Goal: Check status: Check status

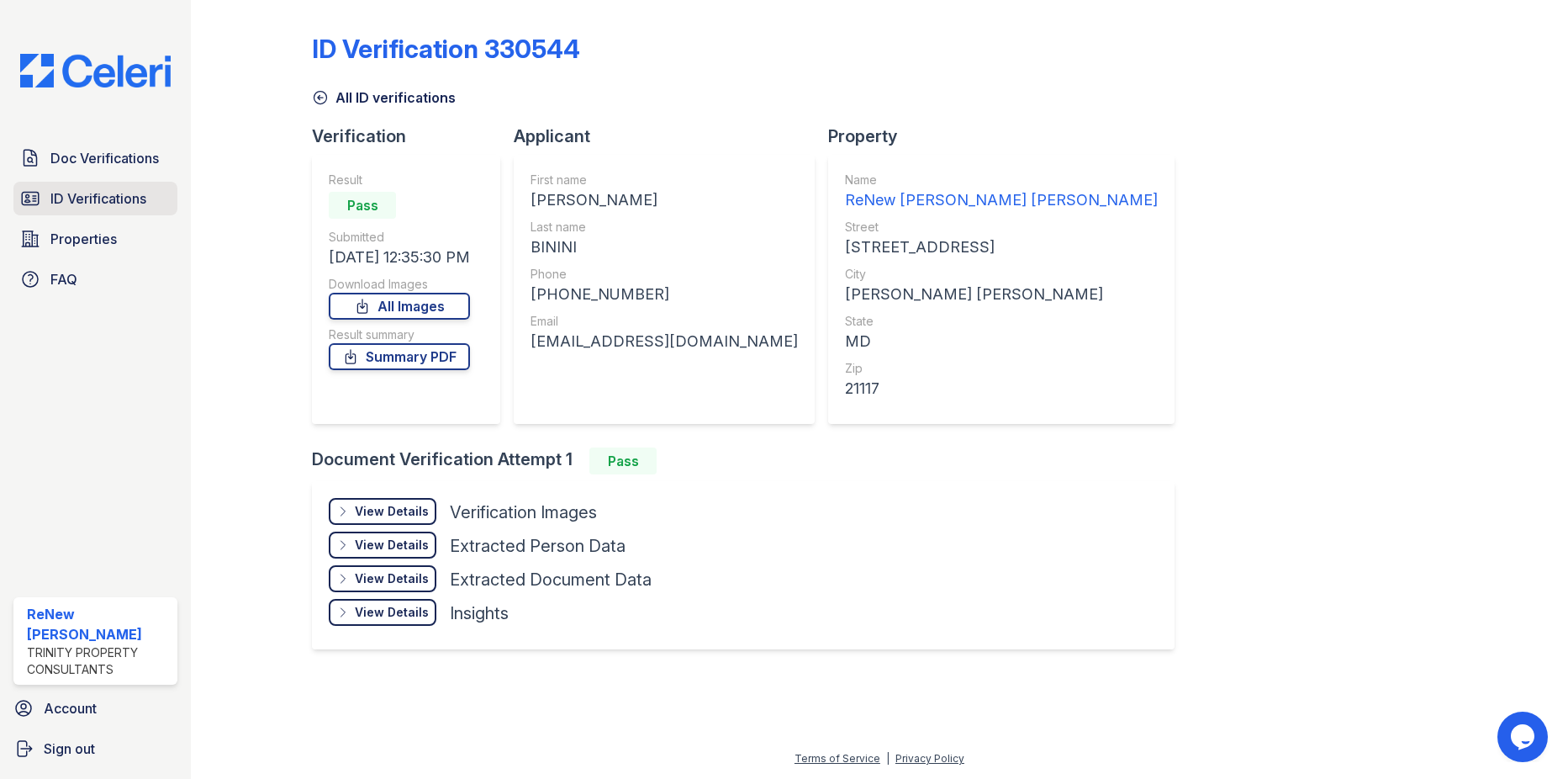
drag, startPoint x: 54, startPoint y: 197, endPoint x: 64, endPoint y: 197, distance: 10.0
click at [54, 197] on span "ID Verifications" at bounding box center [99, 199] width 96 height 20
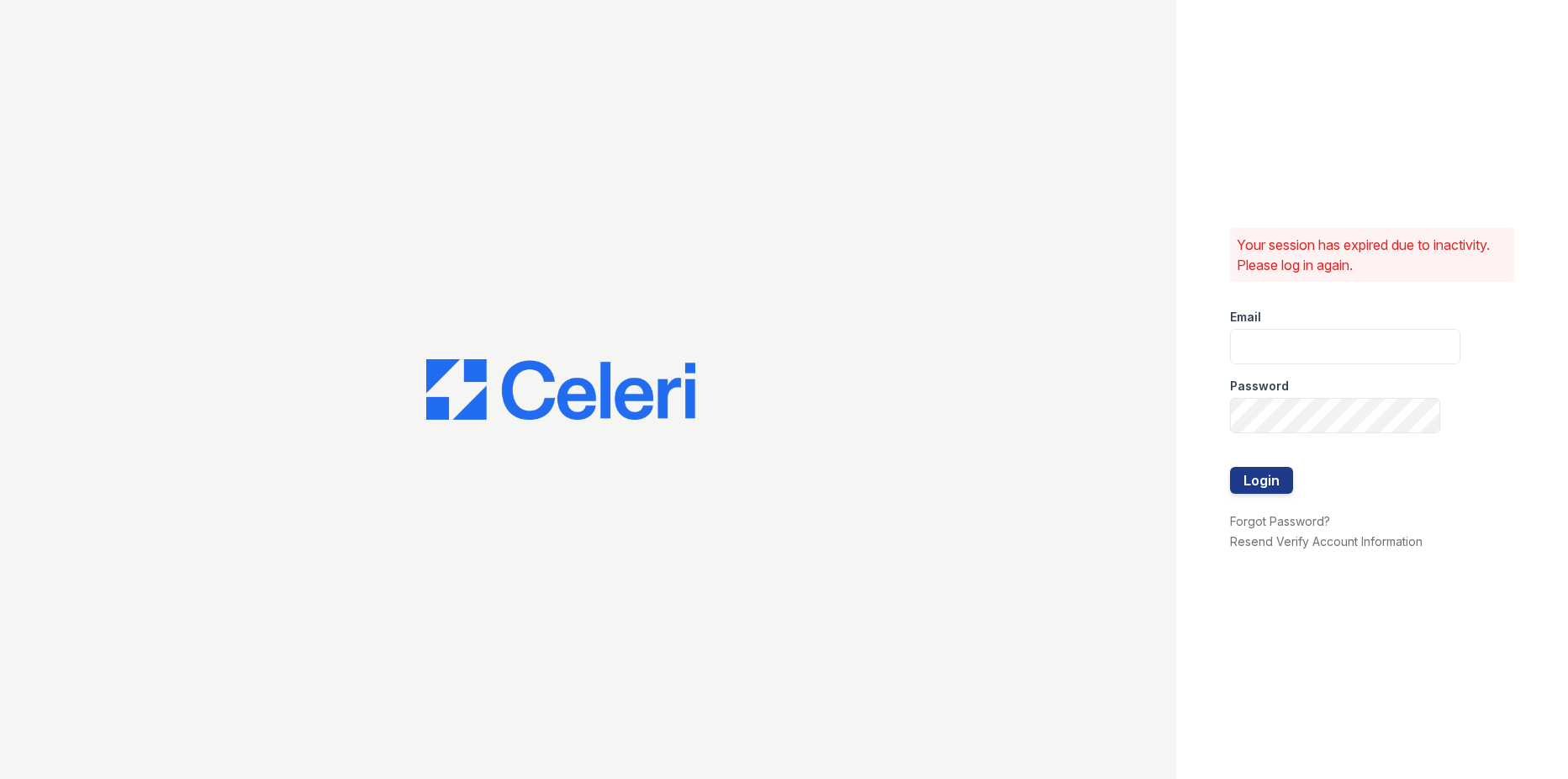
type input "Renewowingsmills@trinity-pm.com"
click at [1259, 481] on button "Login" at bounding box center [1261, 481] width 63 height 27
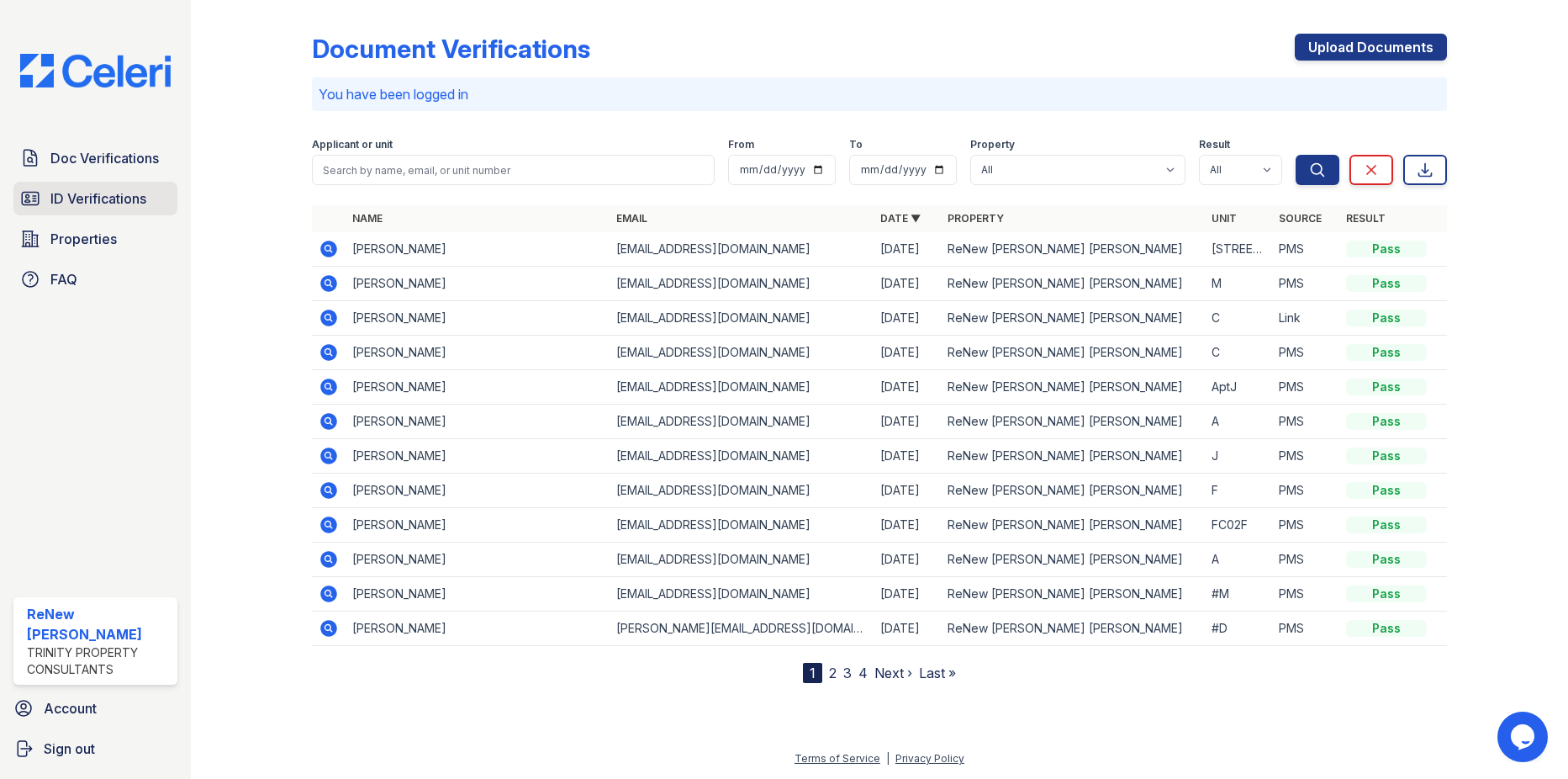
click at [91, 207] on span "ID Verifications" at bounding box center [99, 199] width 96 height 20
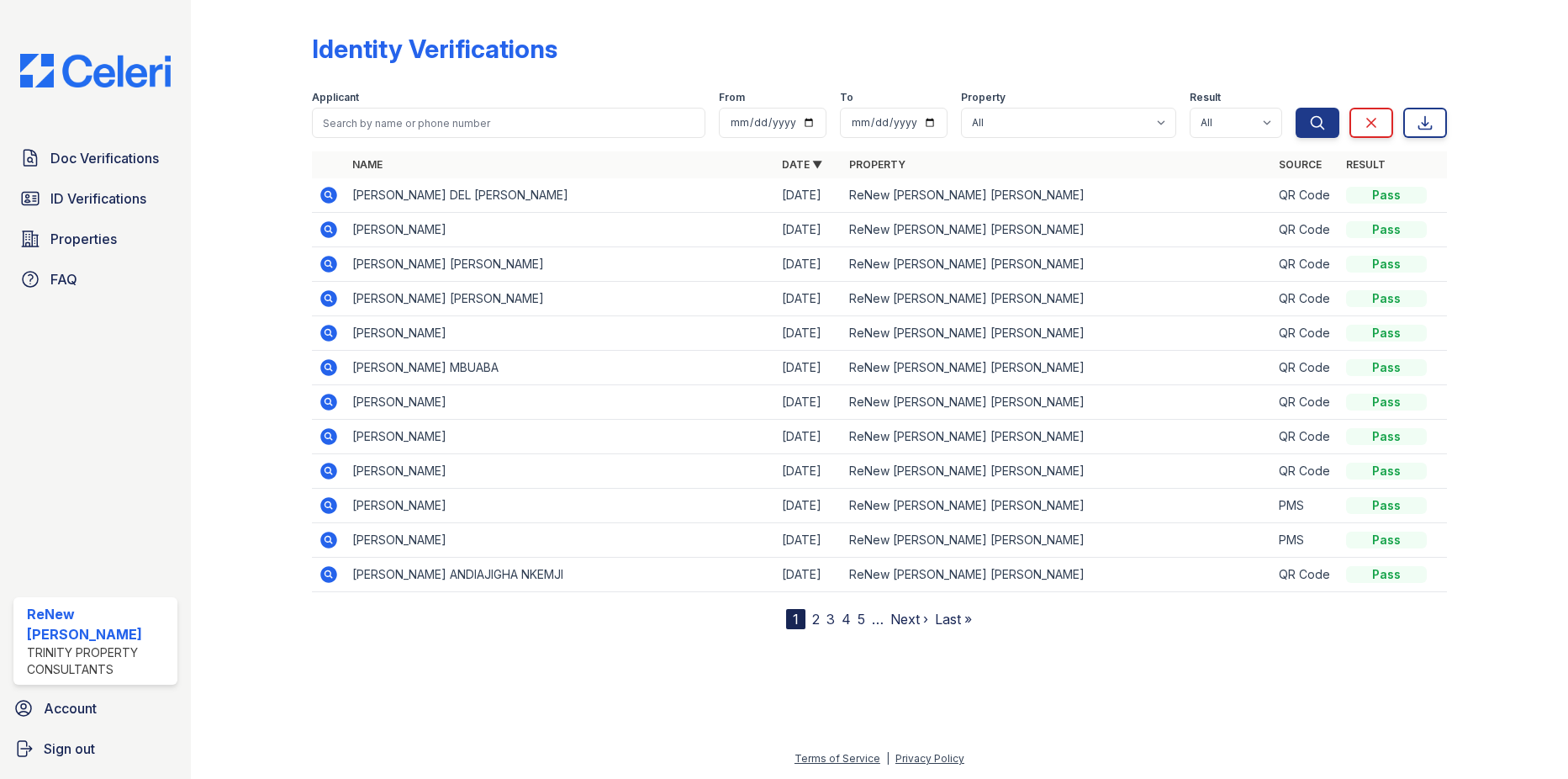
click at [816, 621] on link "2" at bounding box center [816, 619] width 8 height 17
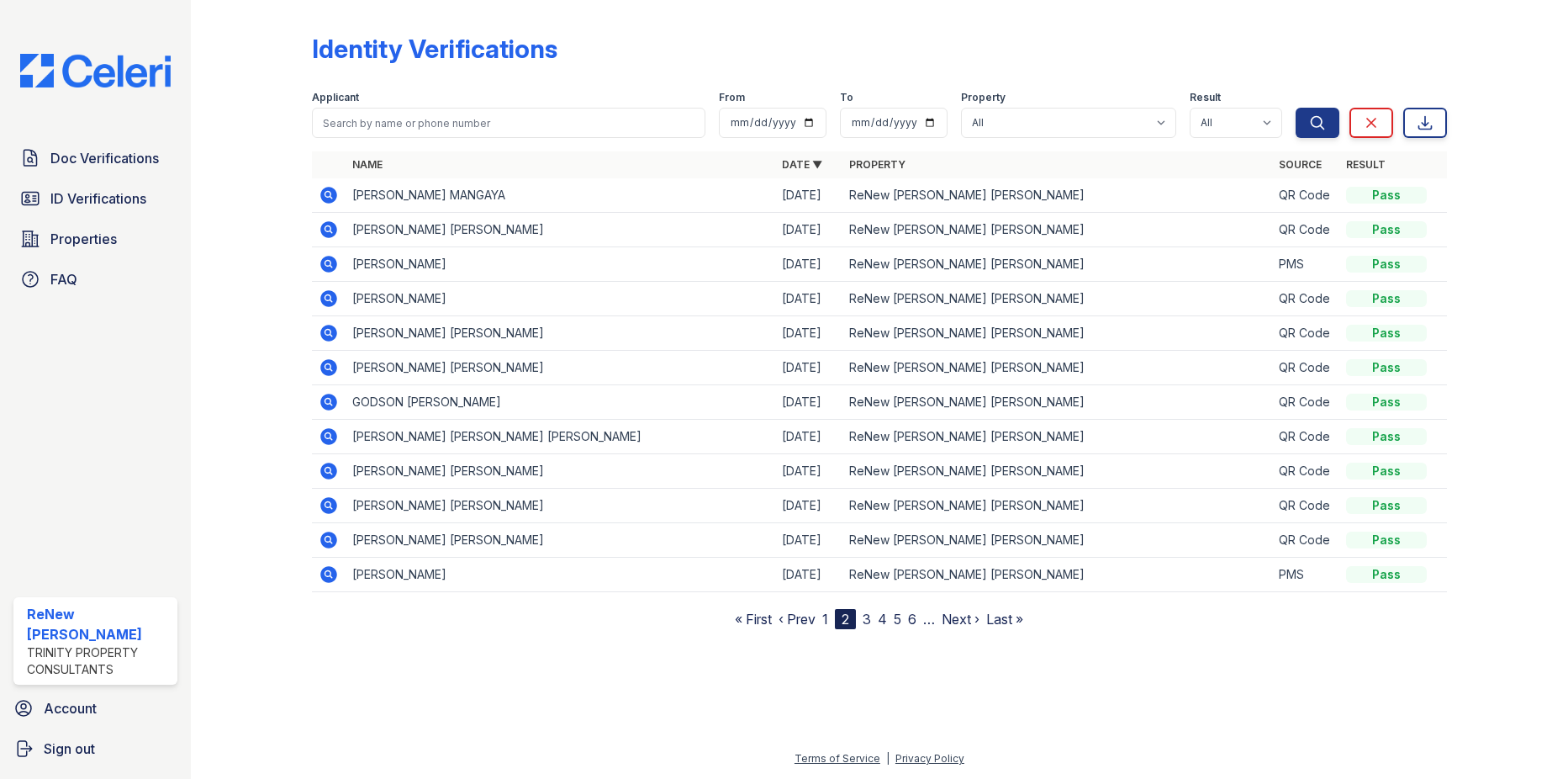
click at [867, 618] on link "3" at bounding box center [867, 619] width 8 height 17
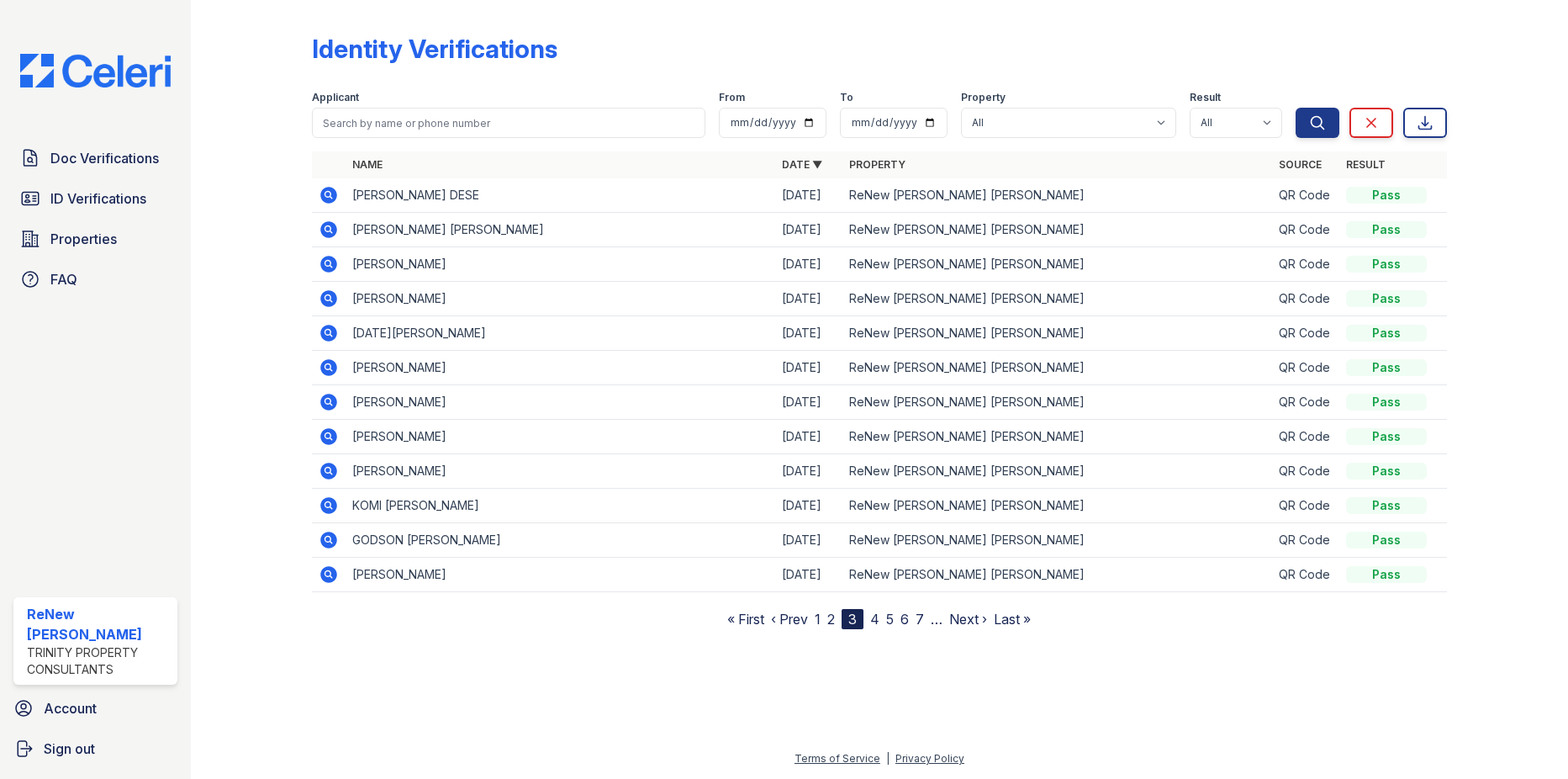
click at [875, 619] on link "4" at bounding box center [875, 619] width 9 height 17
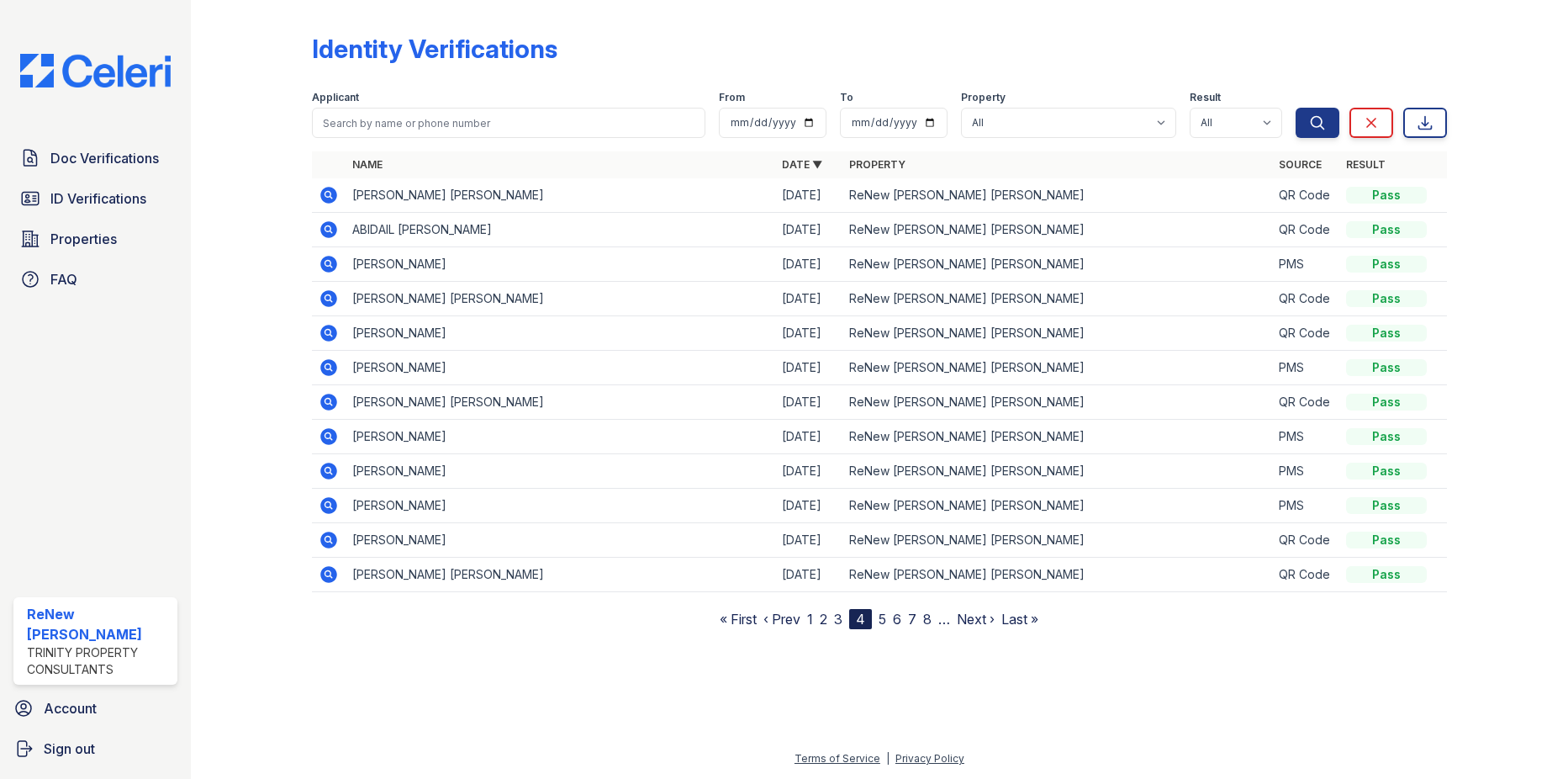
click at [883, 622] on link "5" at bounding box center [882, 619] width 8 height 17
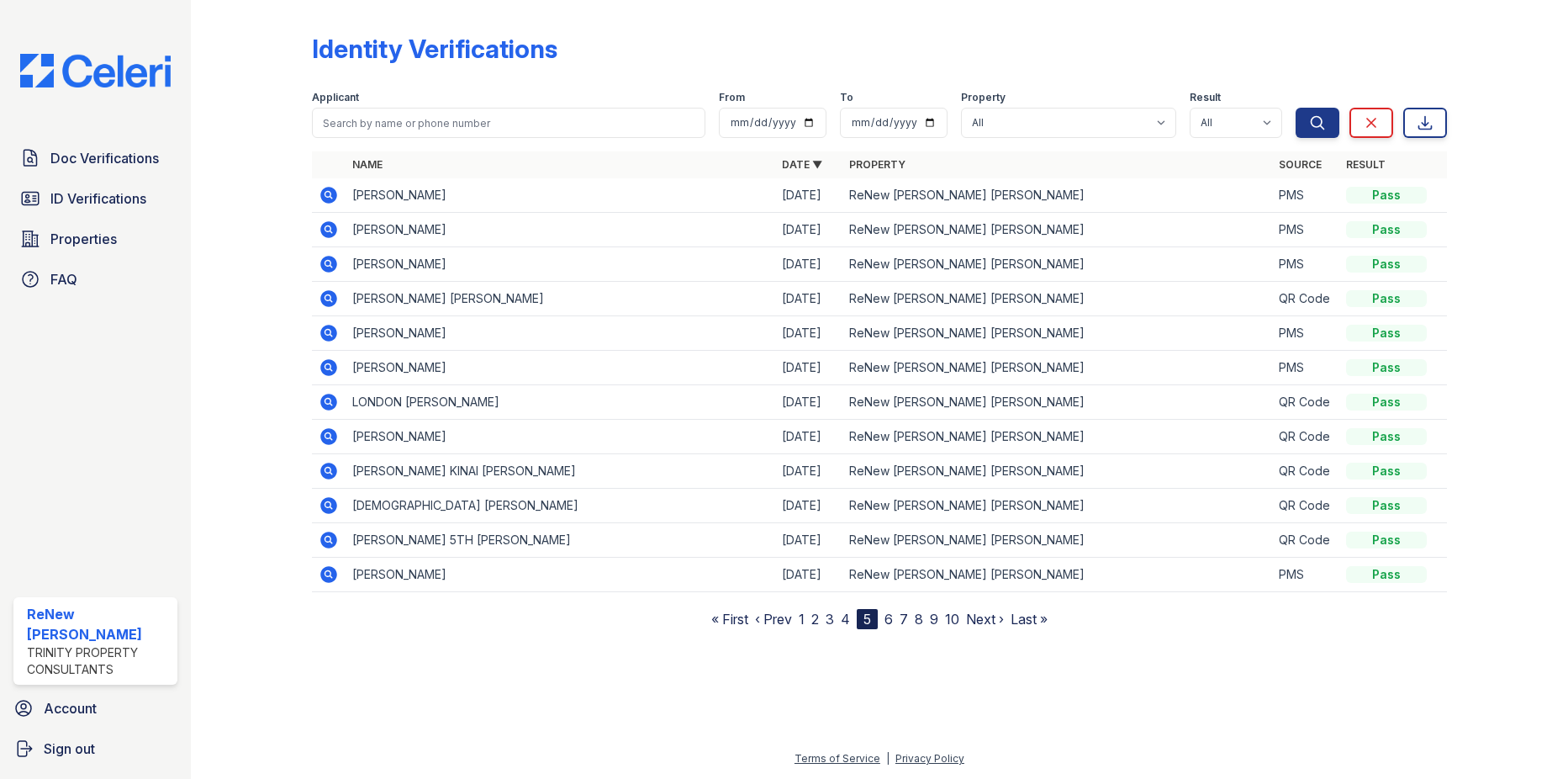
click at [326, 368] on icon at bounding box center [328, 366] width 4 height 4
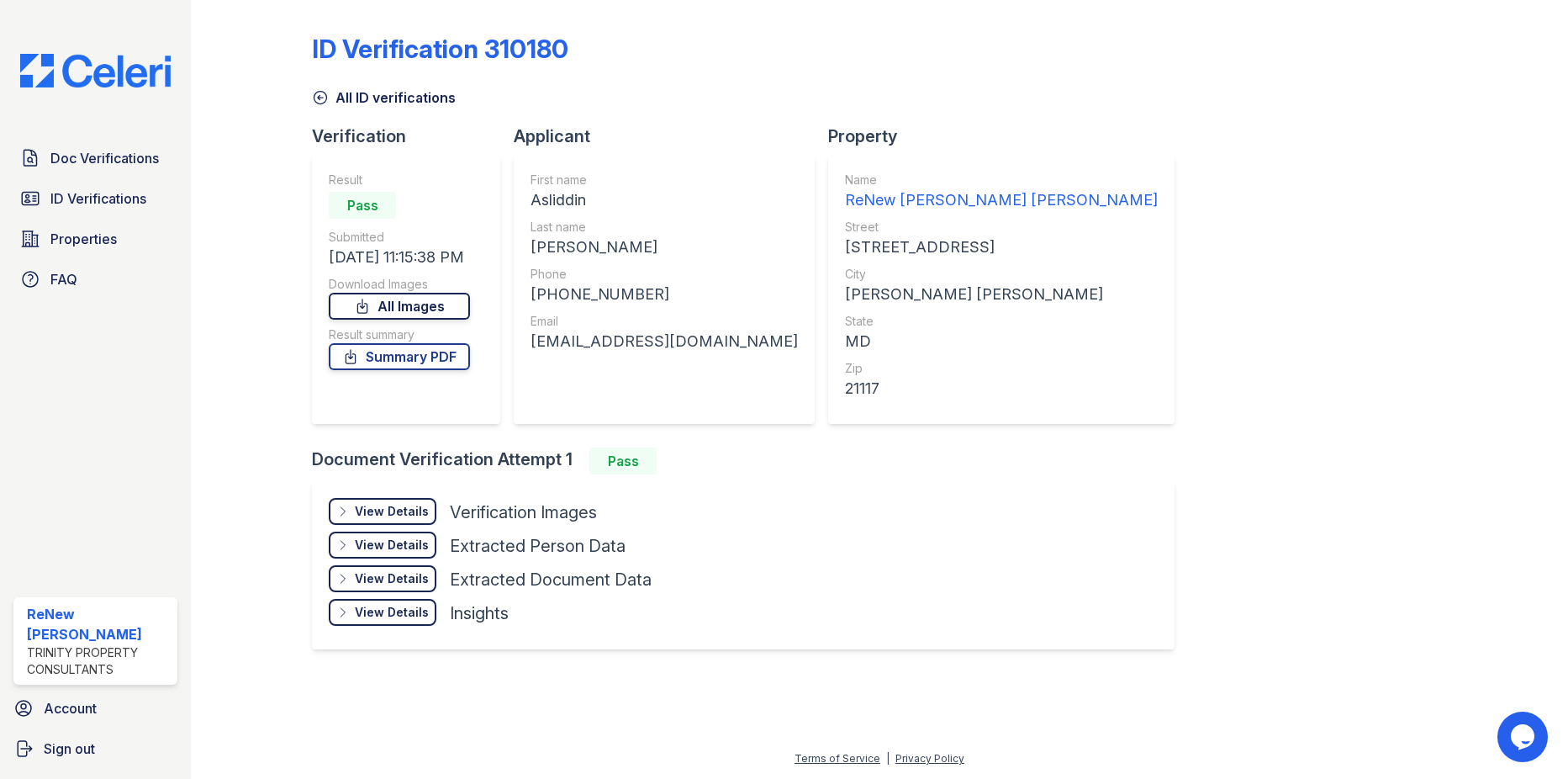
click at [408, 300] on link "All Images" at bounding box center [399, 306] width 142 height 27
click at [410, 356] on link "Summary PDF" at bounding box center [399, 357] width 142 height 27
